Goal: Task Accomplishment & Management: Use online tool/utility

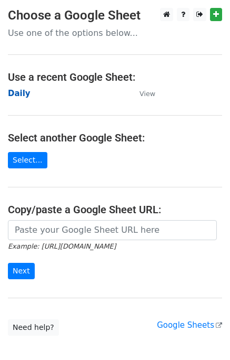
click at [18, 92] on strong "Daily" at bounding box center [19, 93] width 23 height 9
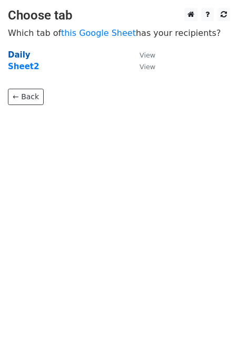
click at [17, 53] on strong "Daily" at bounding box center [19, 54] width 23 height 9
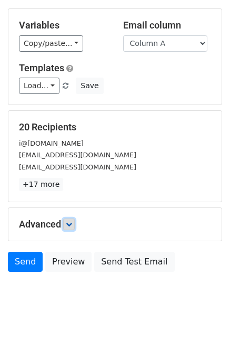
click at [72, 222] on icon at bounding box center [69, 224] width 6 height 6
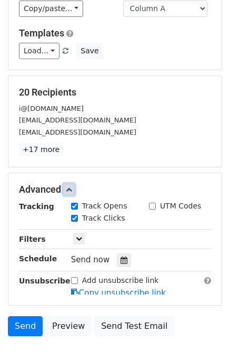
scroll to position [118, 0]
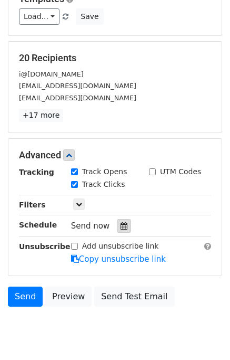
click at [121, 225] on icon at bounding box center [124, 225] width 7 height 7
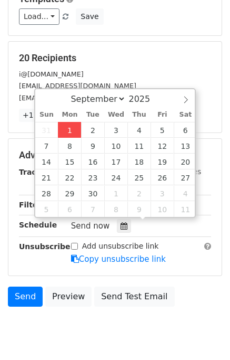
type input "2025-09-01 12:20"
type input "20"
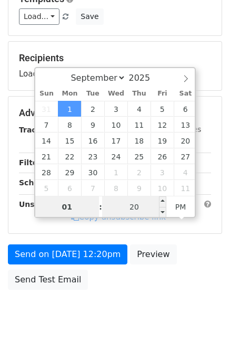
type input "01"
type input "2025-09-01 13:20"
click at [123, 200] on input "20" at bounding box center [134, 206] width 64 height 21
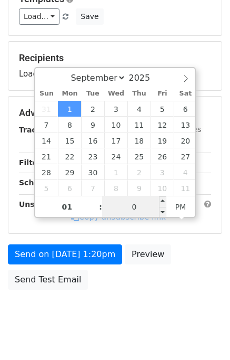
type input "00"
type input "2025-09-01 13:00"
click at [208, 285] on div "Send on Sep 1 at 1:20pm Preview Send Test Email" at bounding box center [115, 269] width 230 height 51
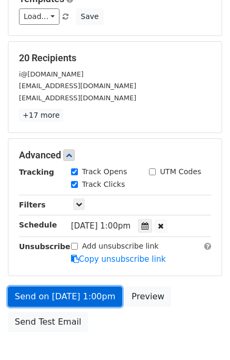
click at [53, 294] on link "Send on Sep 1 at 1:00pm" at bounding box center [65, 296] width 114 height 20
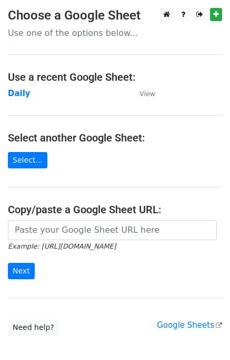
click at [17, 99] on main "Choose a Google Sheet Use one of the options below... Use a recent Google Sheet…" at bounding box center [115, 172] width 230 height 328
click at [17, 95] on strong "Daily" at bounding box center [19, 93] width 23 height 9
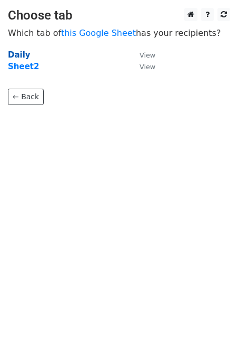
click at [26, 55] on strong "Daily" at bounding box center [19, 54] width 23 height 9
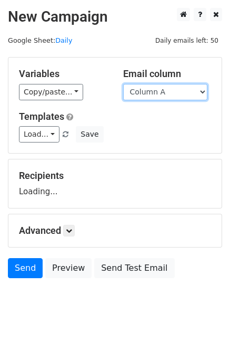
click at [163, 94] on select "Column A Column B Column C Column D Column E" at bounding box center [165, 92] width 84 height 16
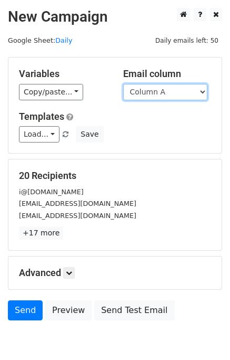
click at [160, 93] on select "Column A Column B Column C Column D Column E" at bounding box center [165, 92] width 84 height 16
select select "Column B"
click at [123, 84] on select "Column A Column B Column C Column D Column E" at bounding box center [165, 92] width 84 height 16
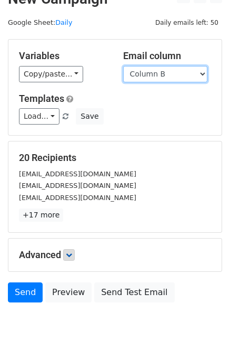
scroll to position [49, 0]
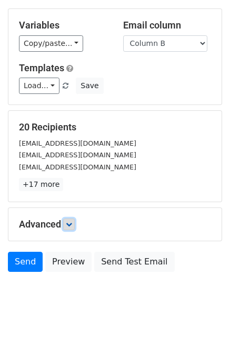
click at [75, 224] on link at bounding box center [69, 224] width 12 height 12
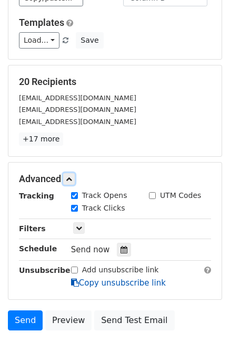
scroll to position [142, 0]
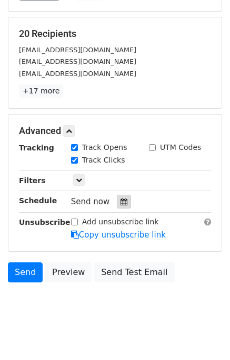
click at [117, 204] on div at bounding box center [124, 202] width 14 height 14
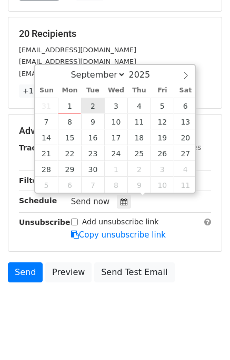
type input "2025-09-02 12:00"
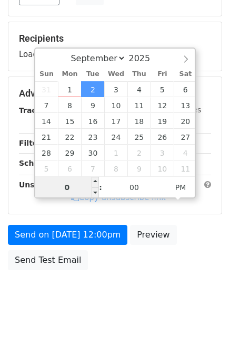
type input "02"
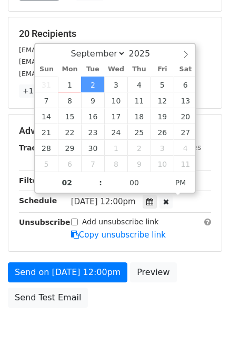
type input "2025-09-02 14:00"
click at [195, 262] on div "Send on Sep 2 at 12:00pm Preview Send Test Email" at bounding box center [115, 287] width 230 height 51
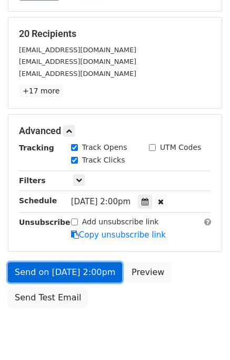
click at [68, 267] on link "Send on Sep 2 at 2:00pm" at bounding box center [65, 272] width 114 height 20
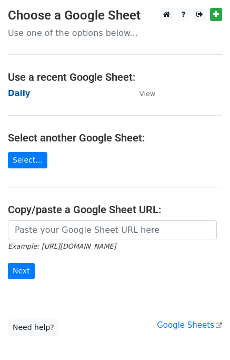
click at [14, 93] on strong "Daily" at bounding box center [19, 93] width 23 height 9
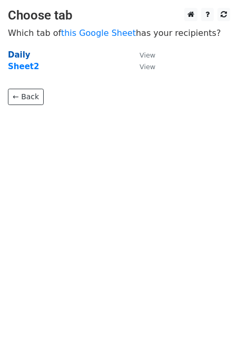
click at [14, 54] on strong "Daily" at bounding box center [19, 54] width 23 height 9
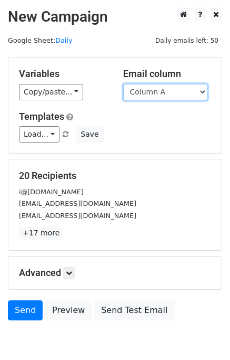
click at [189, 93] on select "Column A Column B Column C Column D Column E" at bounding box center [165, 92] width 84 height 16
select select "Column C"
click at [123, 84] on select "Column A Column B Column C Column D Column E" at bounding box center [165, 92] width 84 height 16
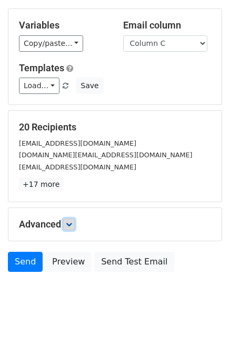
click at [71, 225] on icon at bounding box center [69, 224] width 6 height 6
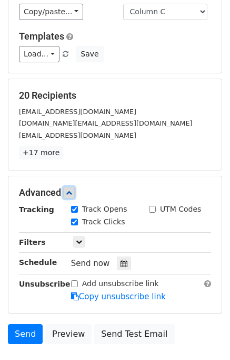
scroll to position [122, 0]
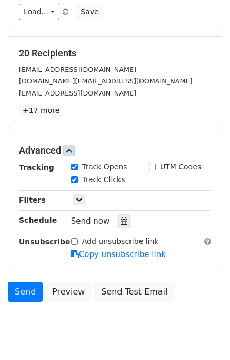
click at [123, 210] on div "Tracking Track Opens UTM Codes Track Clicks Filters Only include spreadsheet ro…" at bounding box center [115, 210] width 193 height 99
click at [114, 228] on div "Tracking Track Opens UTM Codes Track Clicks Filters Only include spreadsheet ro…" at bounding box center [115, 210] width 193 height 99
click at [121, 222] on icon at bounding box center [124, 220] width 7 height 7
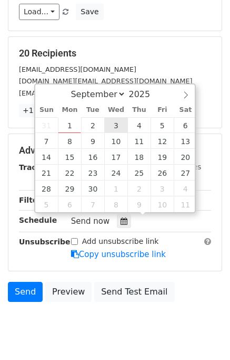
type input "2025-09-03 12:00"
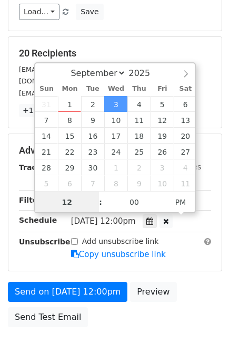
scroll to position [0, 0]
type input "03"
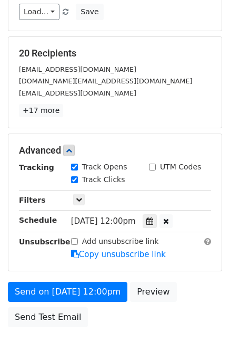
type input "2025-09-03 15:00"
click at [189, 307] on div "Send on Sep 3 at 12:00pm Preview Send Test Email" at bounding box center [115, 307] width 230 height 51
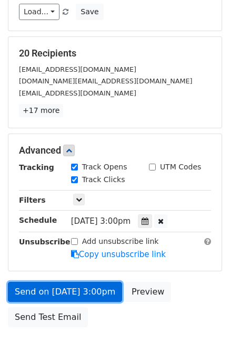
click at [51, 287] on link "Send on Sep 3 at 3:00pm" at bounding box center [65, 292] width 114 height 20
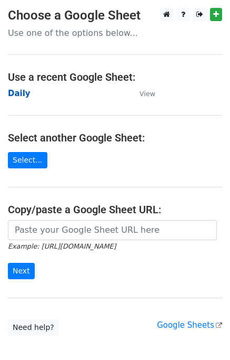
click at [17, 94] on strong "Daily" at bounding box center [19, 93] width 23 height 9
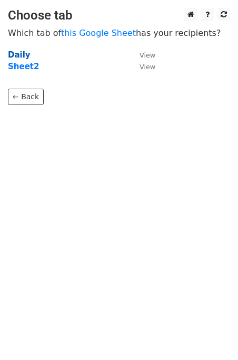
click at [21, 54] on strong "Daily" at bounding box center [19, 54] width 23 height 9
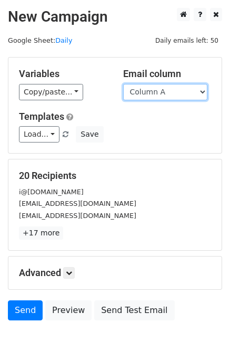
click at [175, 94] on select "Column A Column B Column C Column D Column E" at bounding box center [165, 92] width 84 height 16
select select "Column D"
click at [123, 84] on select "Column A Column B Column C Column D Column E" at bounding box center [165, 92] width 84 height 16
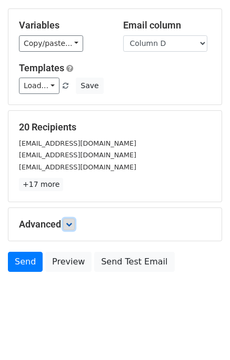
click at [71, 221] on icon at bounding box center [69, 224] width 6 height 6
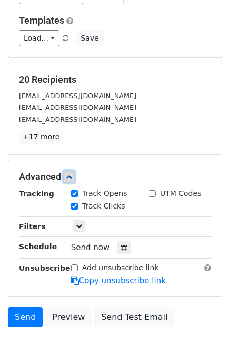
scroll to position [148, 0]
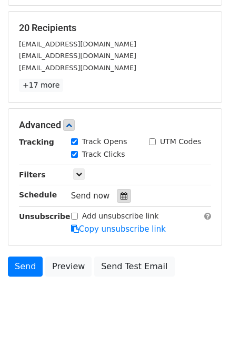
click at [117, 190] on div at bounding box center [124, 196] width 14 height 14
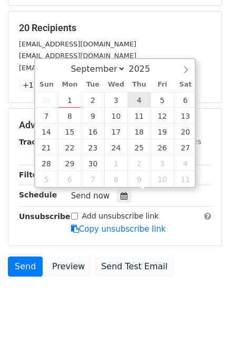
type input "2025-09-04 12:00"
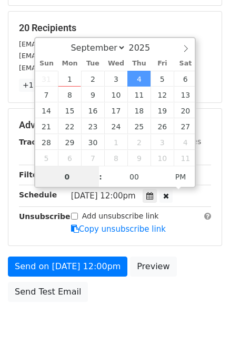
type input "04"
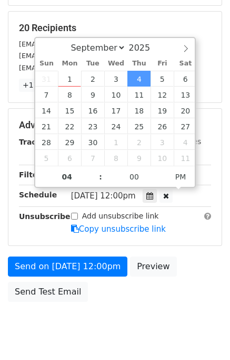
type input "2025-09-04 16:00"
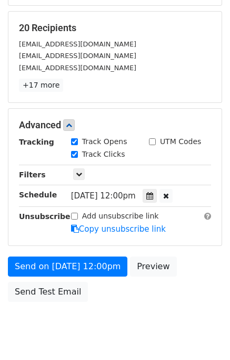
click at [182, 285] on div "Send on Sep 4 at 12:00pm Preview Send Test Email" at bounding box center [115, 281] width 230 height 51
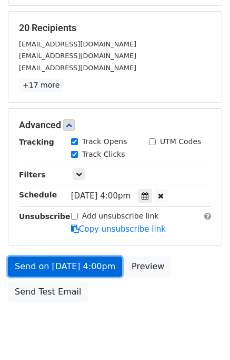
click at [68, 266] on link "Send on Sep 4 at 4:00pm" at bounding box center [65, 266] width 114 height 20
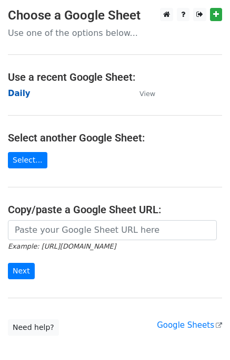
click at [16, 94] on strong "Daily" at bounding box center [19, 93] width 23 height 9
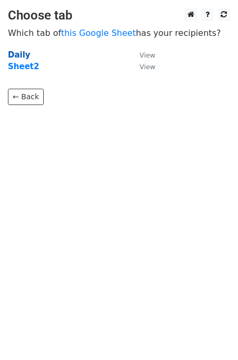
click at [22, 56] on strong "Daily" at bounding box center [19, 54] width 23 height 9
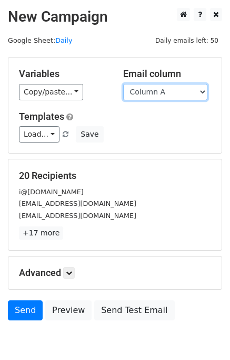
click at [179, 89] on select "Column A Column B Column C Column D Column E" at bounding box center [165, 92] width 84 height 16
select select "Column E"
click at [123, 84] on select "Column A Column B Column C Column D Column E" at bounding box center [165, 92] width 84 height 16
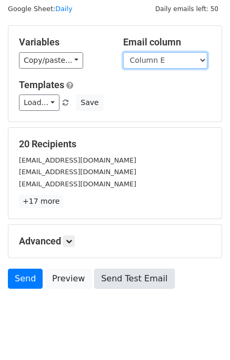
scroll to position [49, 0]
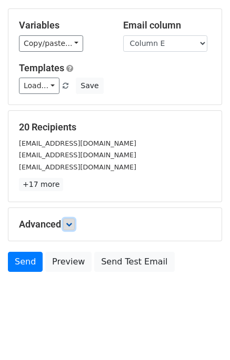
click at [71, 222] on icon at bounding box center [69, 224] width 6 height 6
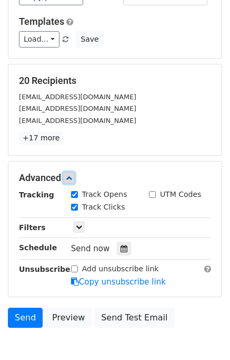
scroll to position [140, 0]
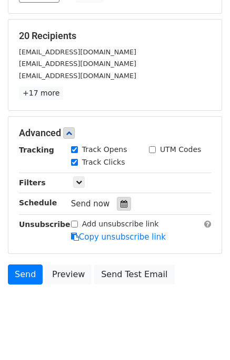
click at [117, 206] on div at bounding box center [124, 204] width 14 height 14
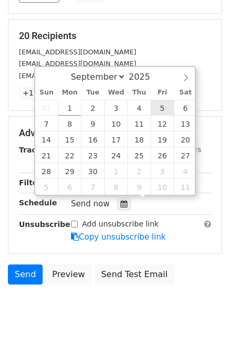
type input "[DATE] 12:00"
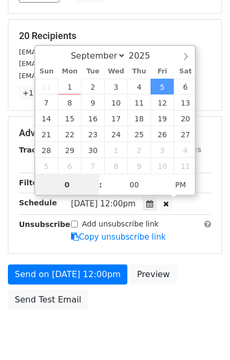
type input "05"
type input "[DATE] 17:00"
click at [177, 296] on div "Send on [DATE] 12:00pm Preview Send Test Email" at bounding box center [115, 289] width 230 height 51
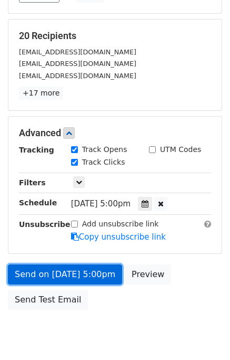
click at [85, 273] on link "Send on [DATE] 5:00pm" at bounding box center [65, 274] width 114 height 20
